Goal: Information Seeking & Learning: Learn about a topic

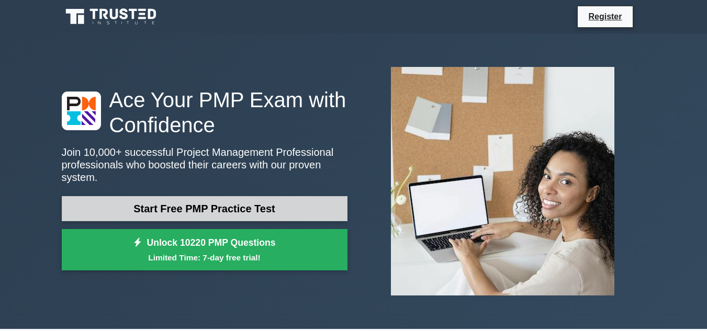
drag, startPoint x: 0, startPoint y: 0, endPoint x: 217, endPoint y: 196, distance: 292.5
click at [217, 196] on link "Start Free PMP Practice Test" at bounding box center [205, 208] width 286 height 25
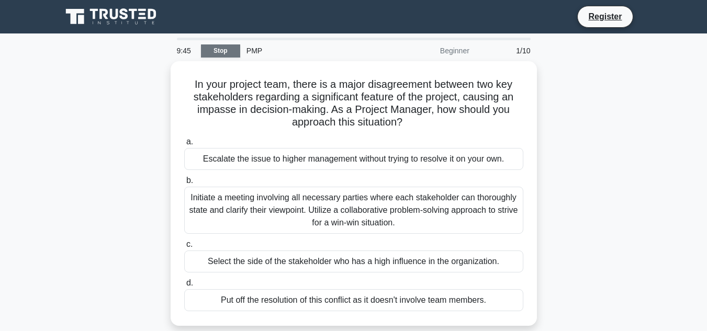
click at [218, 51] on link "Stop" at bounding box center [220, 51] width 39 height 13
